Goal: Task Accomplishment & Management: Manage account settings

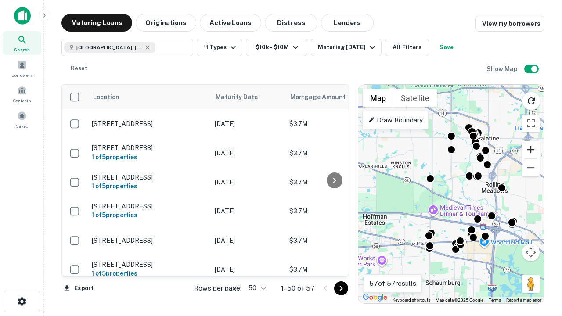
click at [531, 150] on button "Zoom in" at bounding box center [531, 150] width 18 height 18
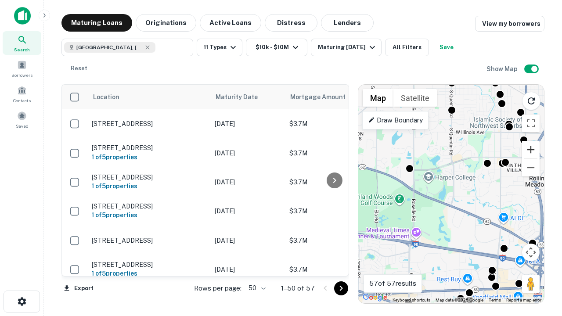
click at [531, 150] on button "Zoom in" at bounding box center [531, 150] width 18 height 18
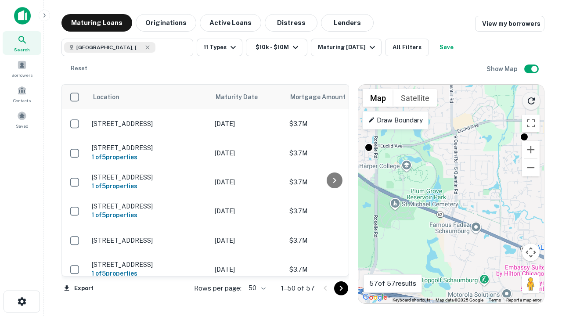
click at [531, 99] on icon "Reload search area" at bounding box center [531, 101] width 11 height 11
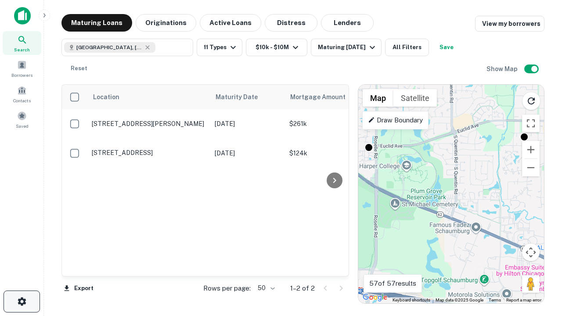
click at [22, 302] on icon "button" at bounding box center [22, 301] width 11 height 11
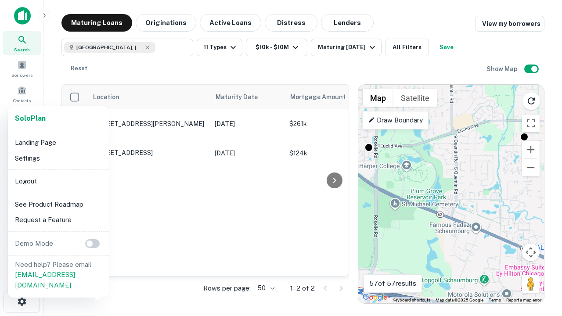
click at [58, 181] on li "Logout" at bounding box center [58, 181] width 94 height 16
